Goal: Task Accomplishment & Management: Use online tool/utility

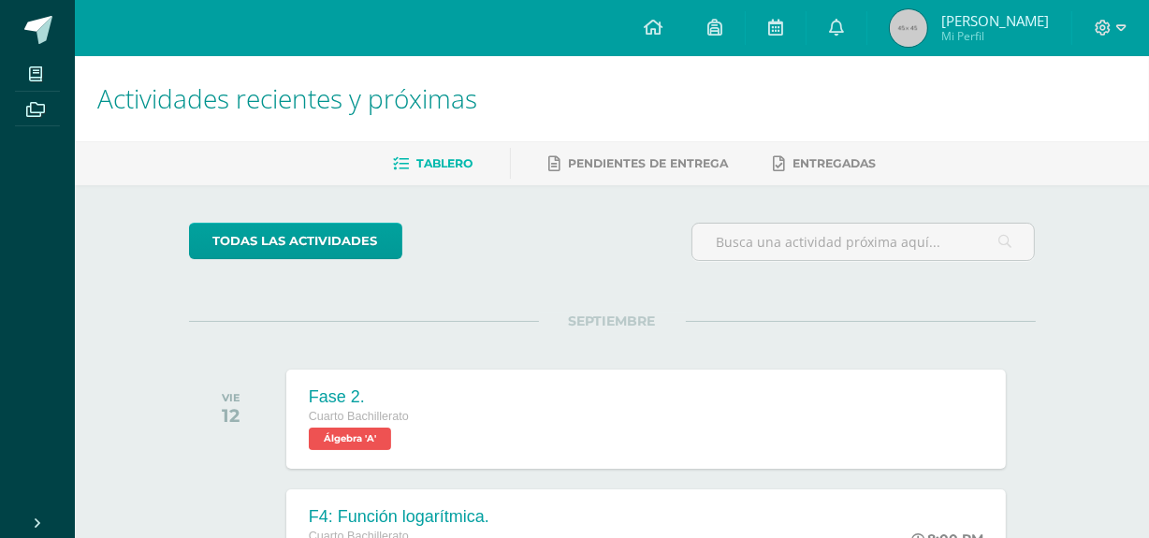
click at [987, 22] on span "[PERSON_NAME]" at bounding box center [995, 20] width 108 height 19
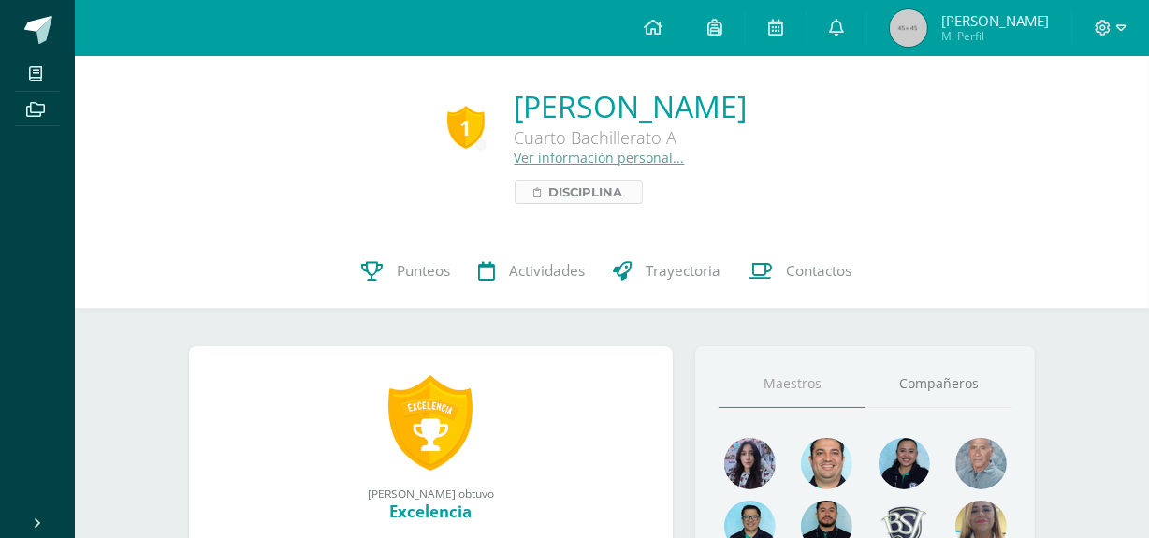
click at [515, 181] on link "Disciplina" at bounding box center [579, 192] width 128 height 24
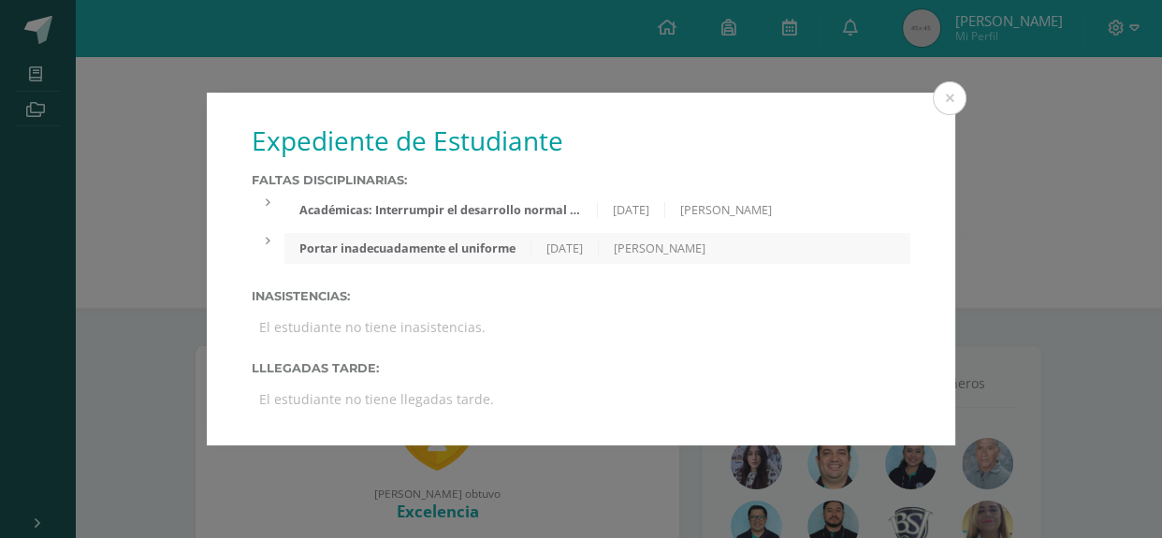
click at [481, 212] on div "Académicas: Interrumpir el desarrollo normal de la clase." at bounding box center [440, 210] width 312 height 16
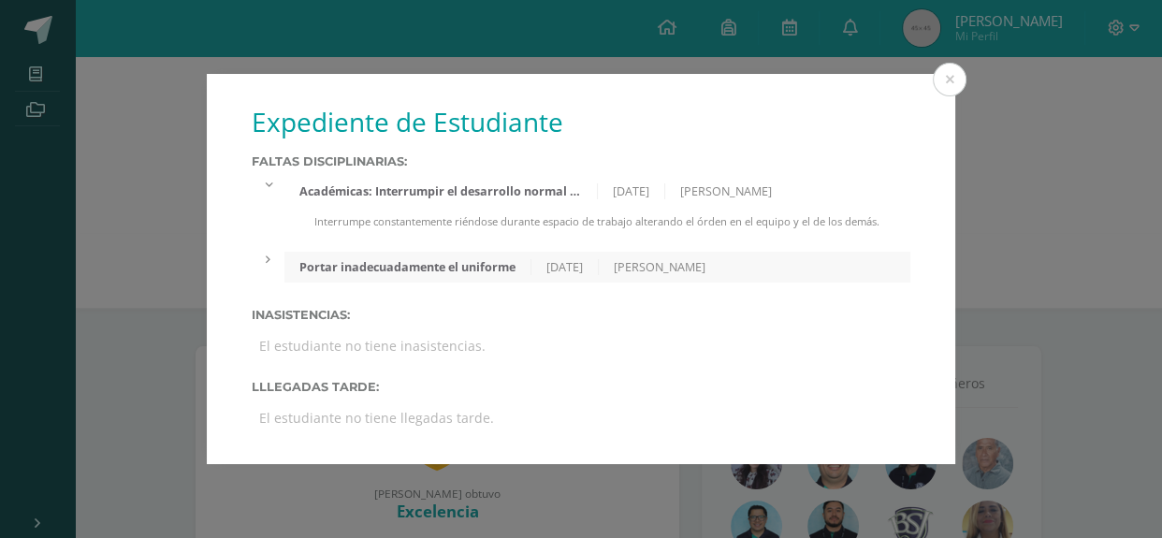
click at [1038, 172] on div "Expediente de Estudiante Faltas Disciplinarias: Académicas: Interrumpir el desa…" at bounding box center [580, 269] width 1147 height 390
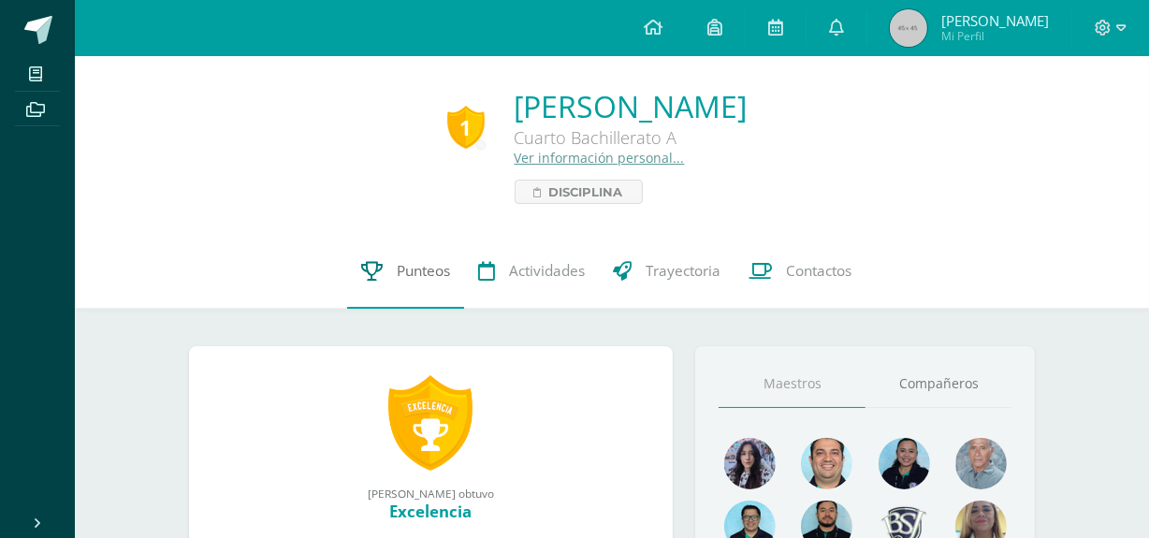
click at [413, 283] on link "Punteos" at bounding box center [405, 271] width 117 height 75
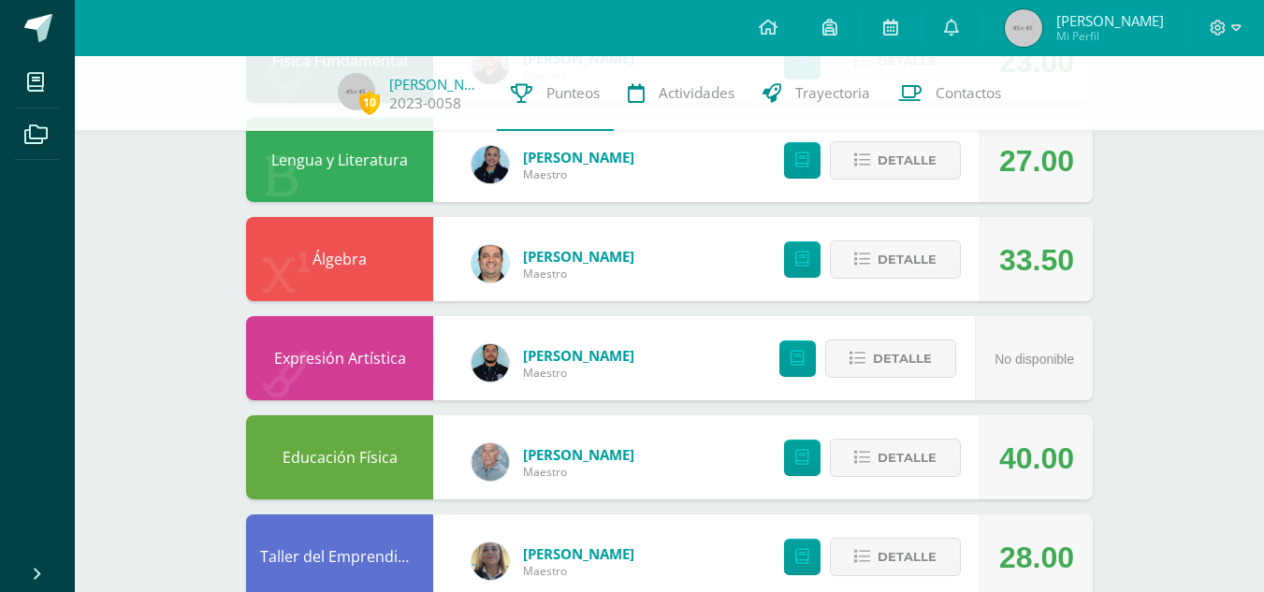
scroll to position [579, 0]
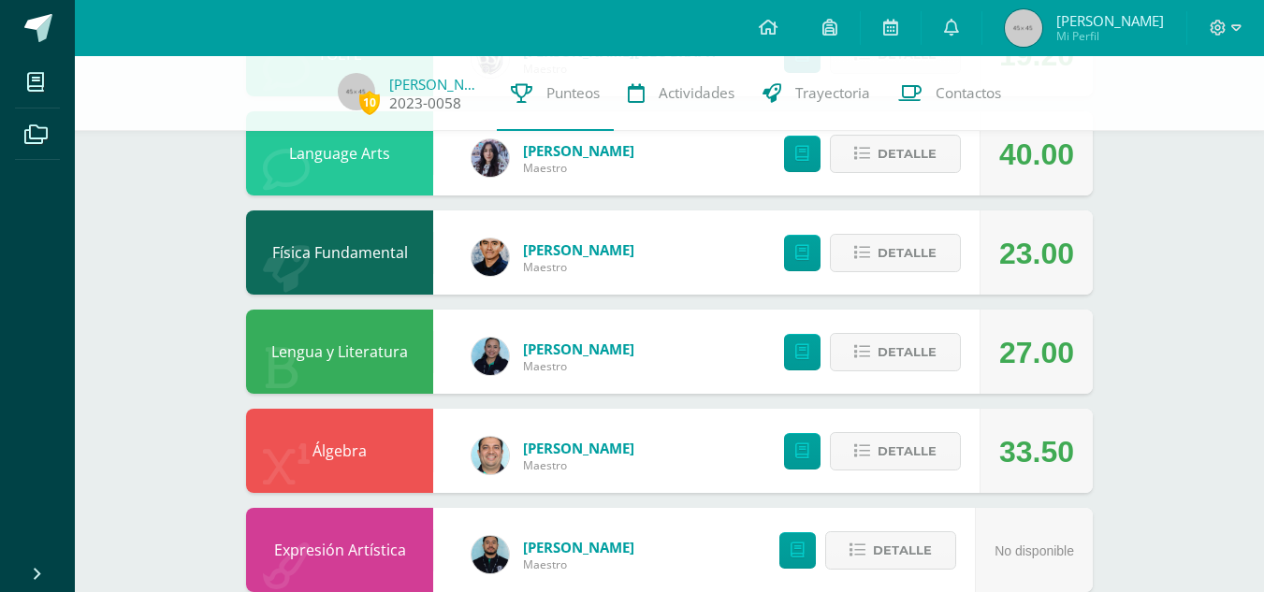
click at [418, 75] on link "[PERSON_NAME]" at bounding box center [436, 84] width 94 height 19
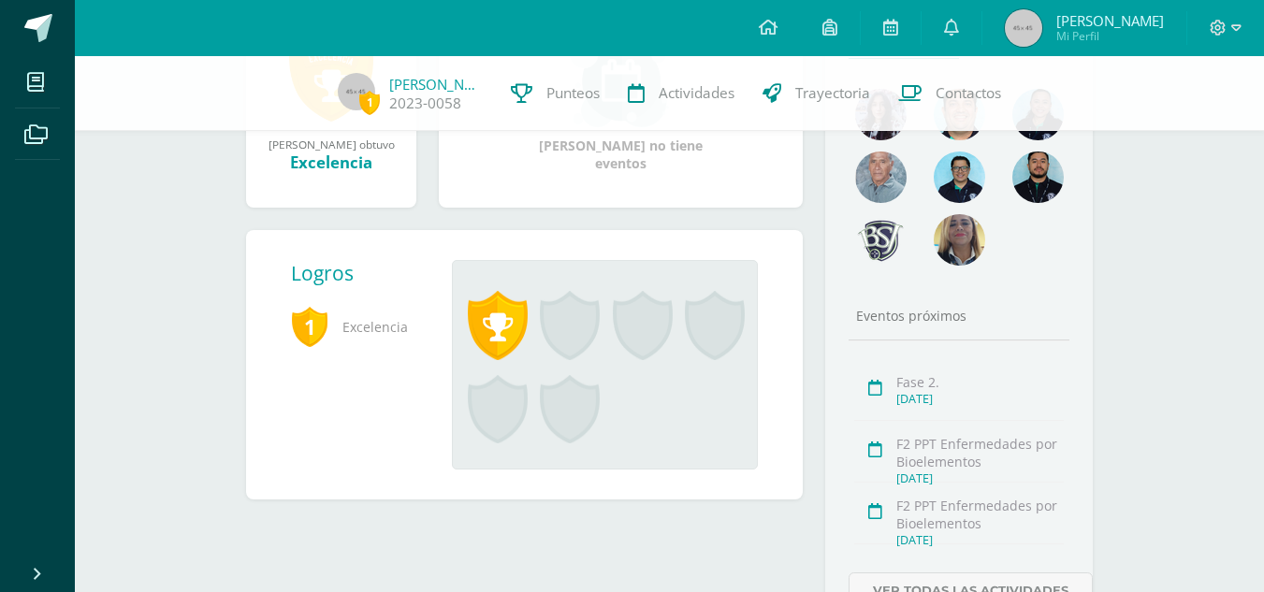
scroll to position [374, 0]
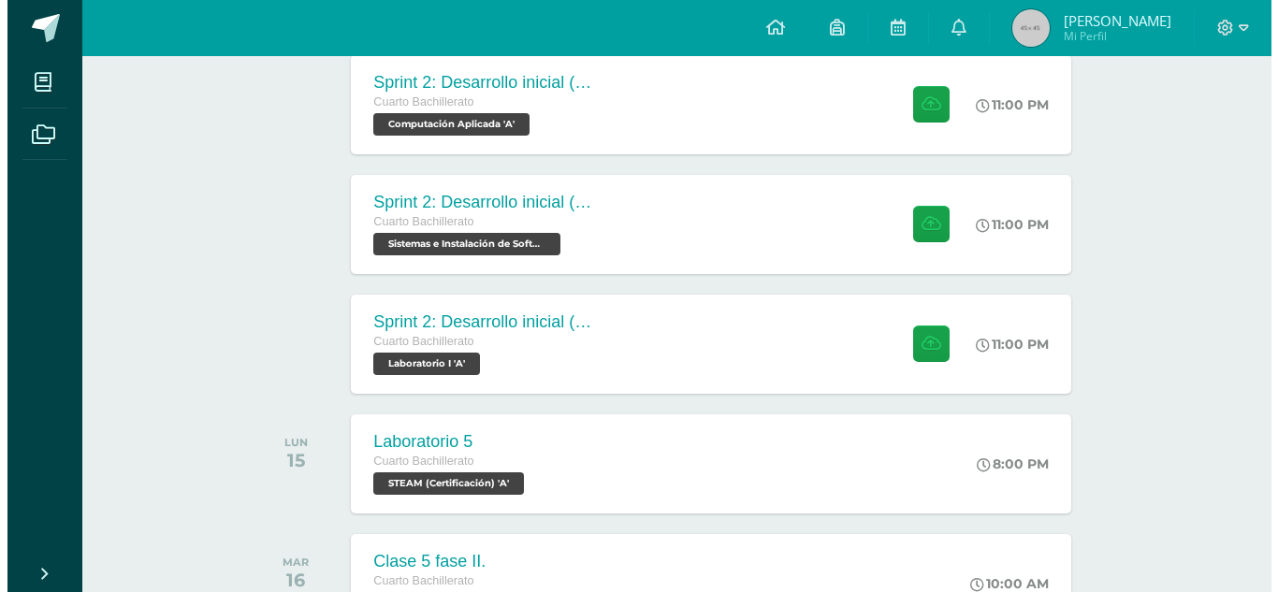
scroll to position [1061, 0]
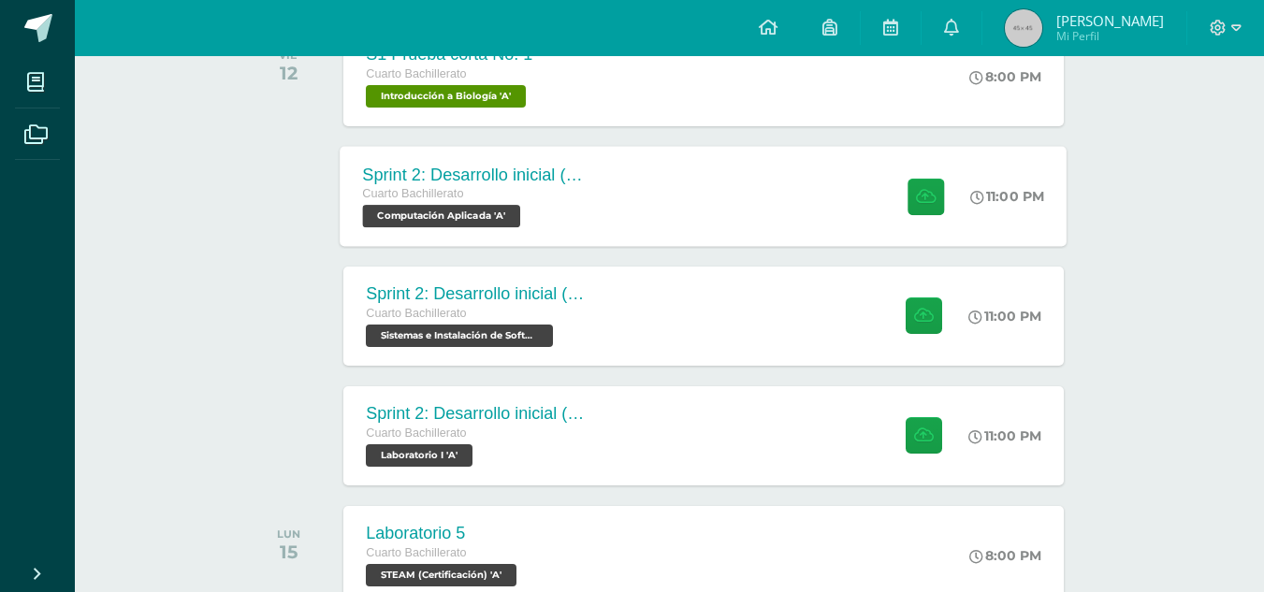
click at [710, 198] on div "Sprint 2: Desarrollo inicial (Semanas 3 y 4) Cuarto Bachillerato Computación Ap…" at bounding box center [704, 196] width 727 height 100
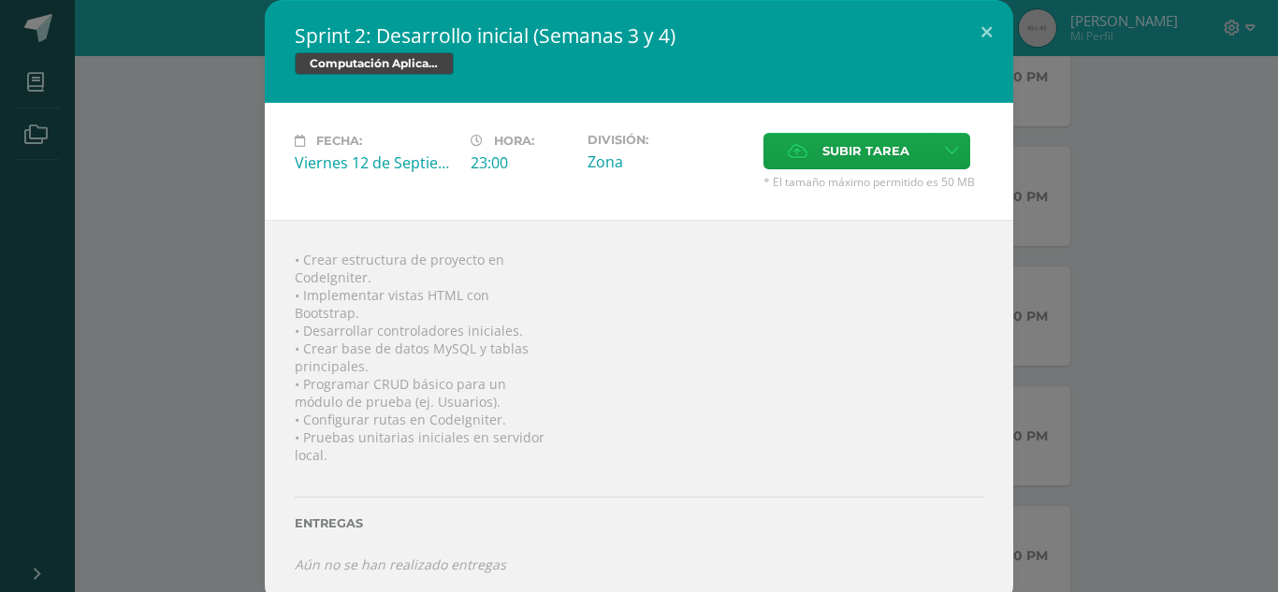
click at [797, 115] on div "Fecha: [DATE] Hora: 23:00 División: Zona Subir tarea Cancelar" at bounding box center [639, 161] width 748 height 117
click at [803, 142] on label "Subir tarea" at bounding box center [848, 151] width 170 height 36
click at [0, 0] on input "Subir tarea" at bounding box center [0, 0] width 0 height 0
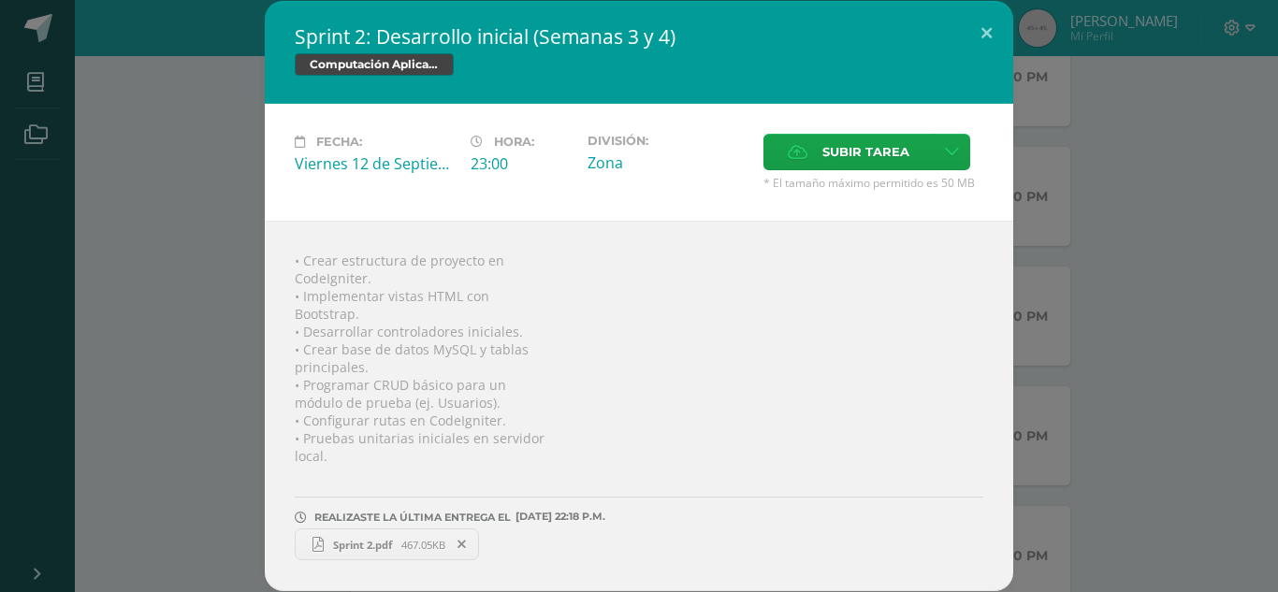
click at [1139, 367] on div "Sprint 2: Desarrollo inicial (Semanas 3 y 4) Computación Aplicada Fecha: [DATE]…" at bounding box center [638, 296] width 1263 height 590
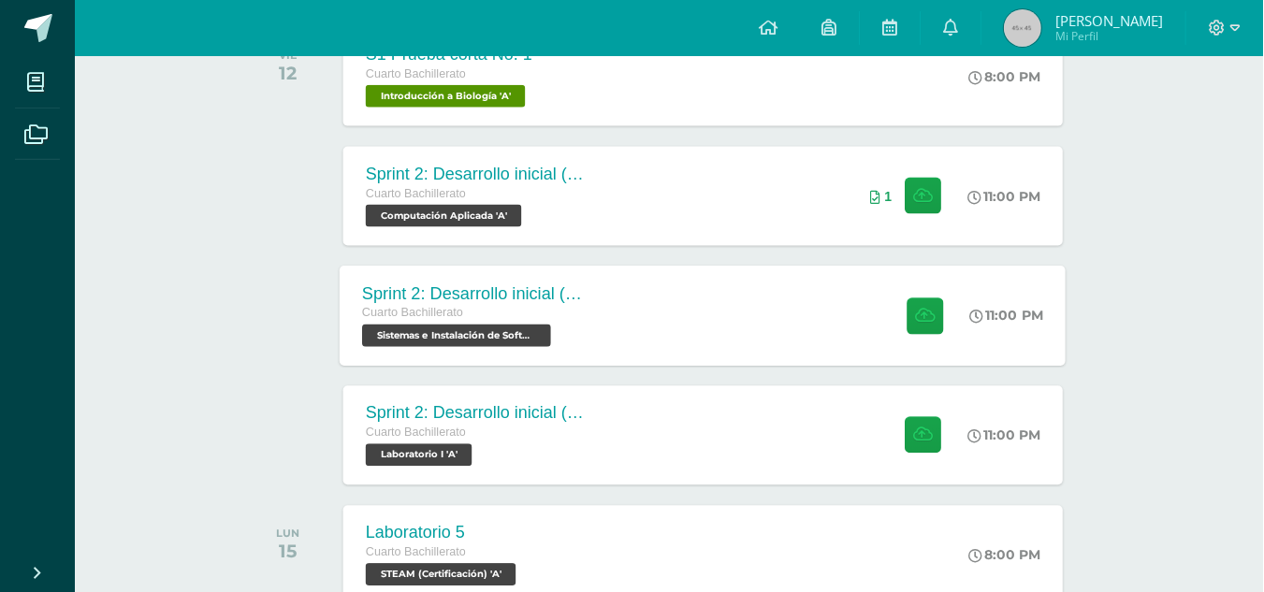
click at [812, 269] on div "Sprint 2: Desarrollo inicial (Semanas 3 y 4) Cuarto Bachillerato Sistemas e Ins…" at bounding box center [704, 316] width 727 height 100
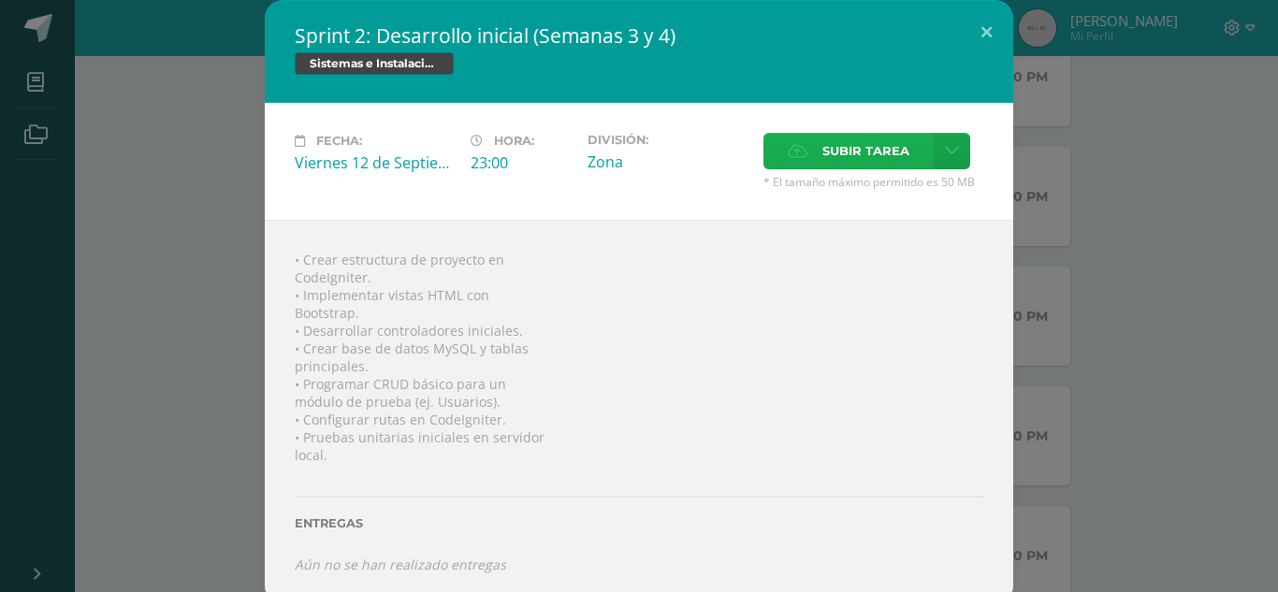
click at [838, 152] on span "Subir tarea" at bounding box center [865, 151] width 87 height 35
click at [0, 0] on input "Subir tarea" at bounding box center [0, 0] width 0 height 0
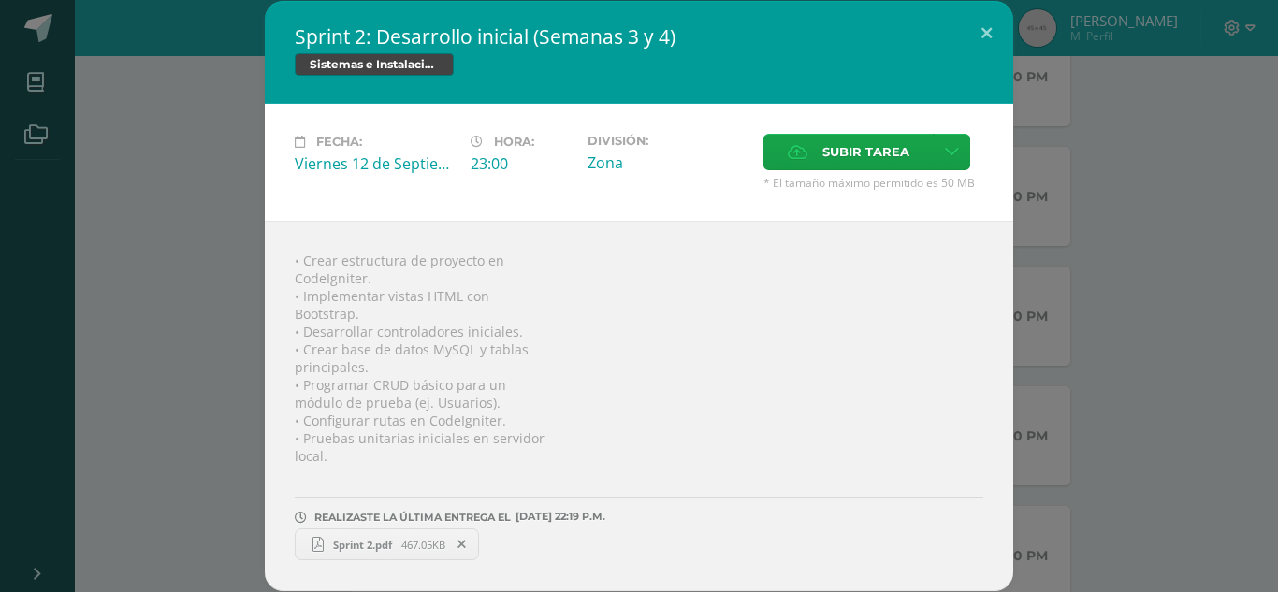
click at [1135, 254] on div "Sprint 2: Desarrollo inicial (Semanas 3 y 4) Sistemas e Instalación de Software…" at bounding box center [638, 296] width 1263 height 590
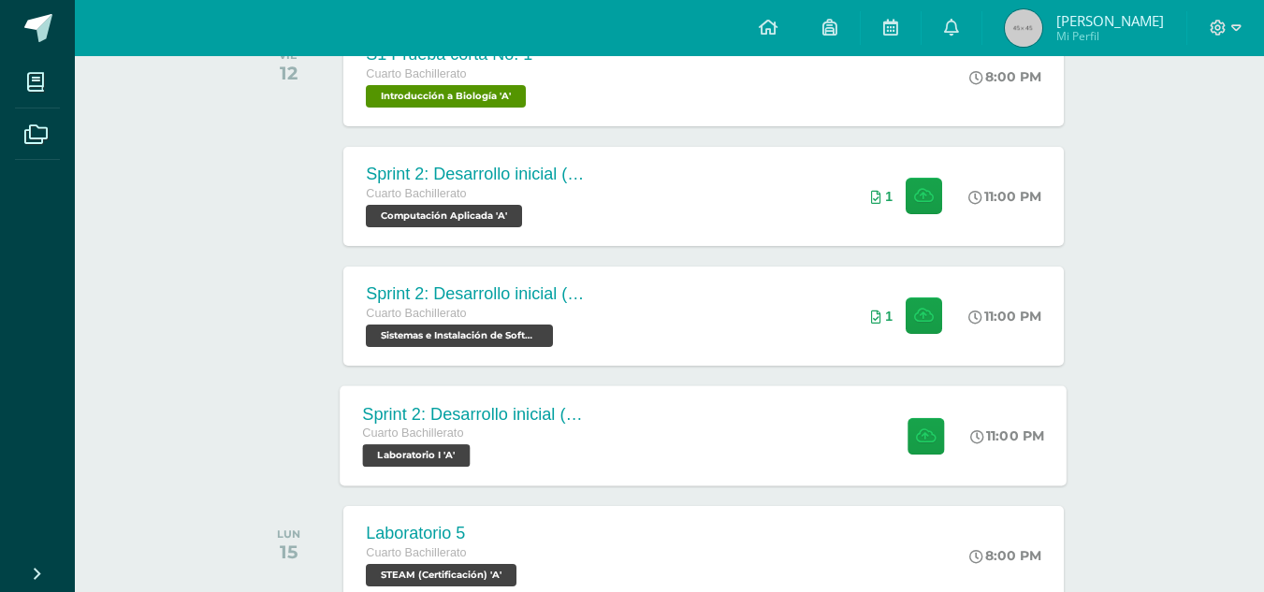
click at [817, 410] on div "Sprint 2: Desarrollo inicial (Semana 3 y 4) Cuarto Bachillerato Laboratorio I '…" at bounding box center [704, 435] width 727 height 100
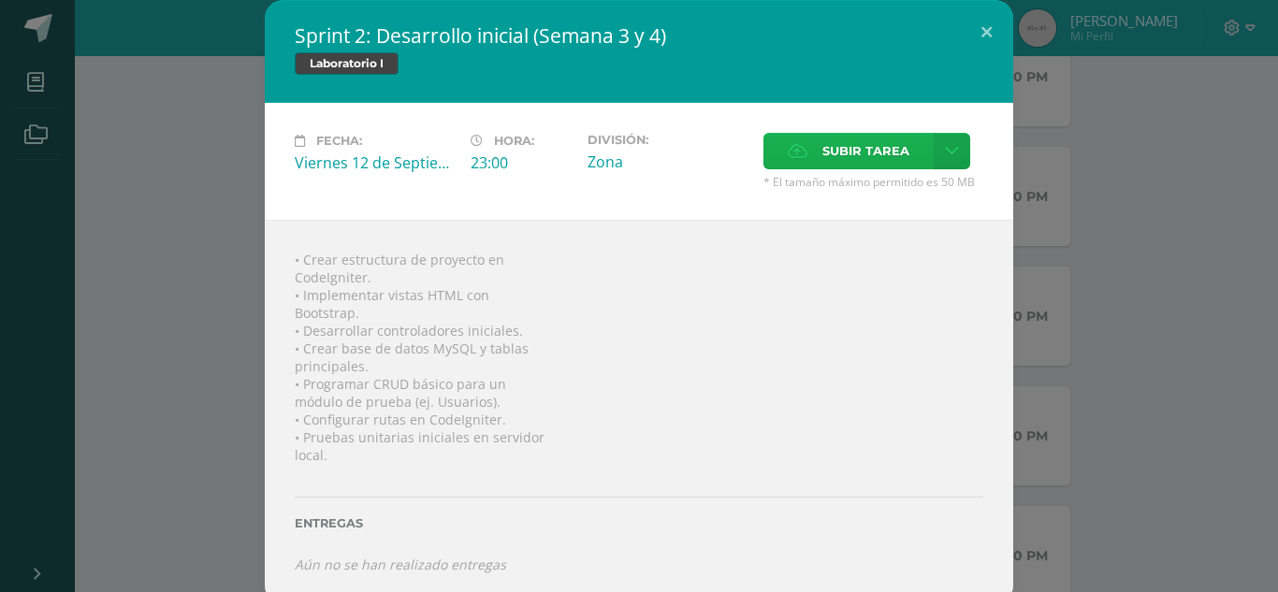
click at [822, 152] on span "Subir tarea" at bounding box center [865, 151] width 87 height 35
click at [0, 0] on input "Subir tarea" at bounding box center [0, 0] width 0 height 0
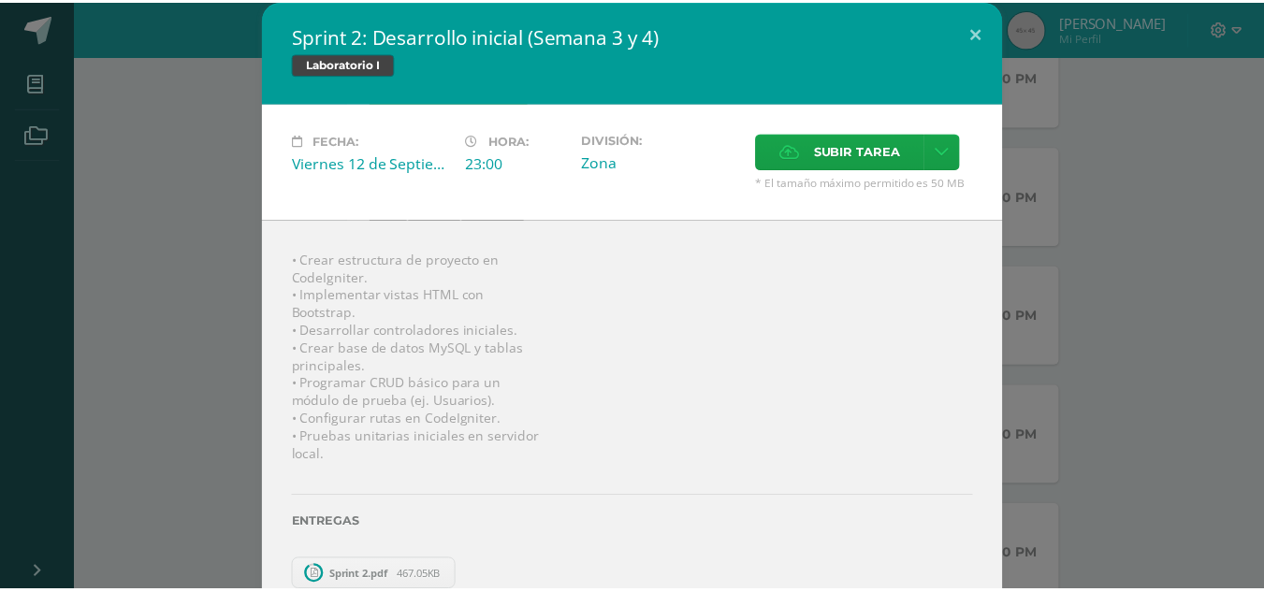
scroll to position [0, 0]
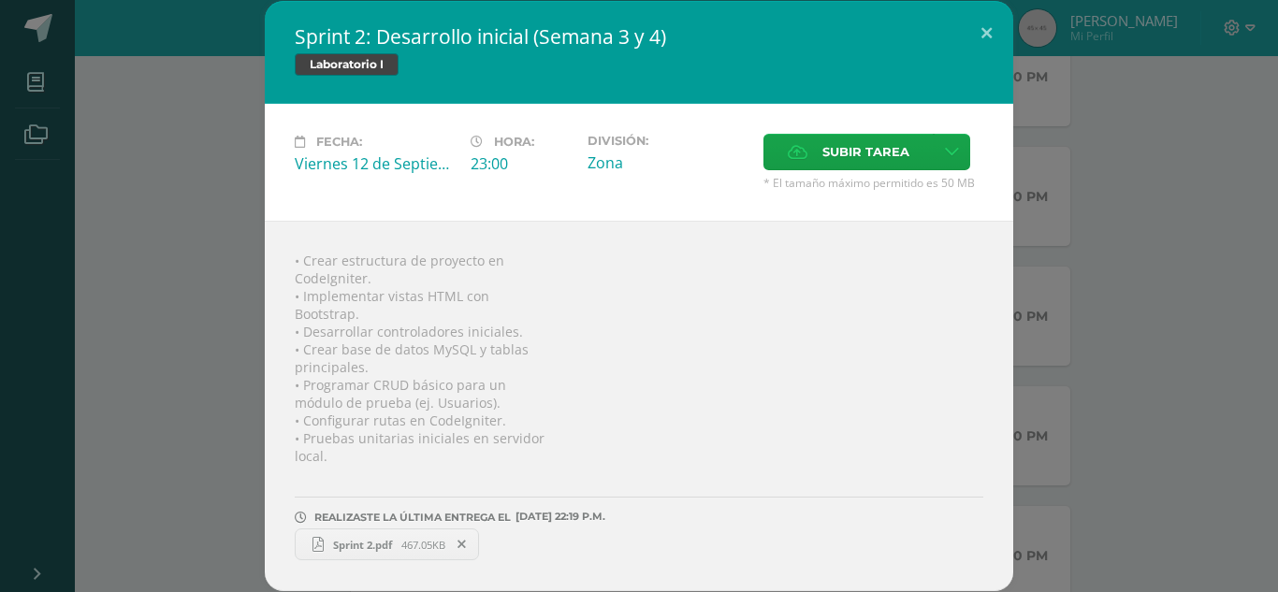
click at [1166, 309] on div "Sprint 2: Desarrollo inicial (Semana 3 y 4) Laboratorio I Fecha: Viernes 12 de …" at bounding box center [638, 296] width 1263 height 590
